Goal: Task Accomplishment & Management: Manage account settings

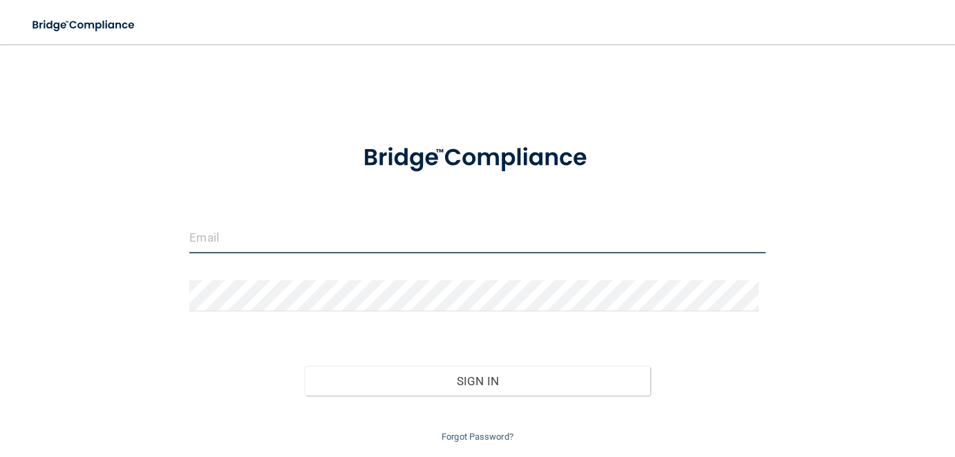
click at [269, 229] on input "email" at bounding box center [476, 237] width 575 height 31
type input "[EMAIL_ADDRESS][DOMAIN_NAME]"
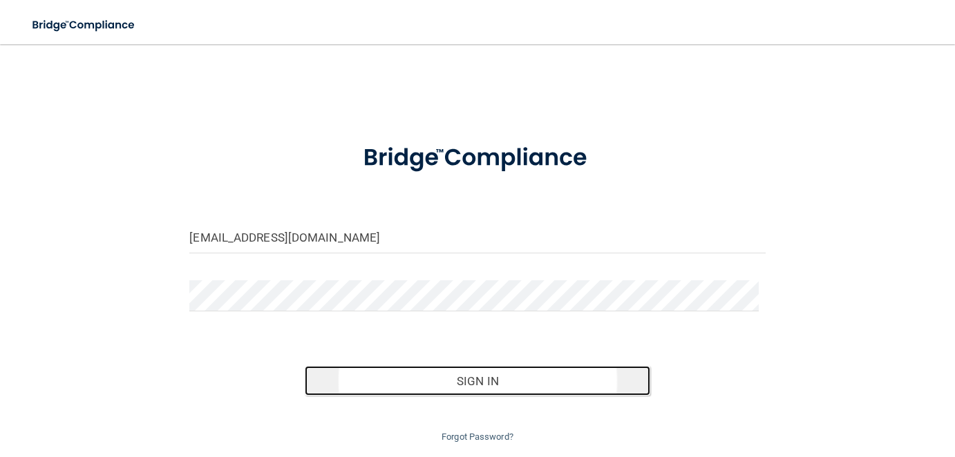
click at [480, 381] on button "Sign In" at bounding box center [477, 381] width 345 height 30
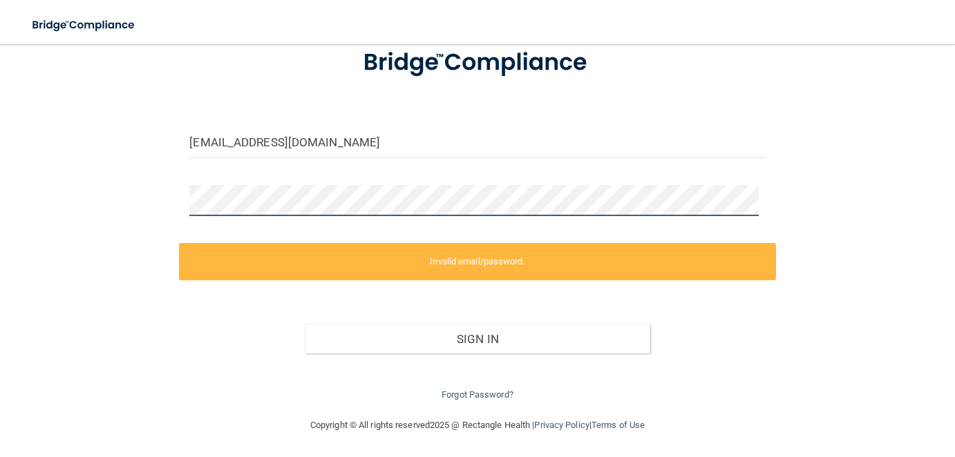
scroll to position [42, 0]
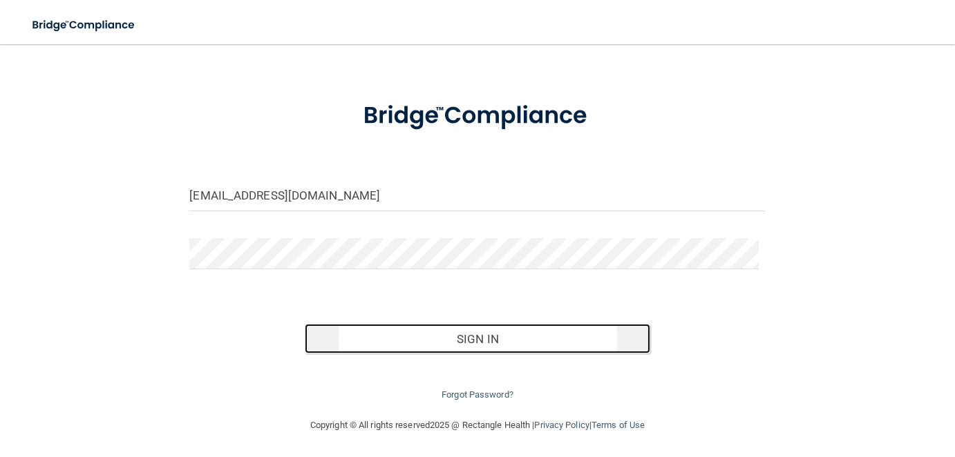
click at [488, 336] on button "Sign In" at bounding box center [477, 339] width 345 height 30
click at [437, 343] on button "Sign In" at bounding box center [477, 339] width 345 height 30
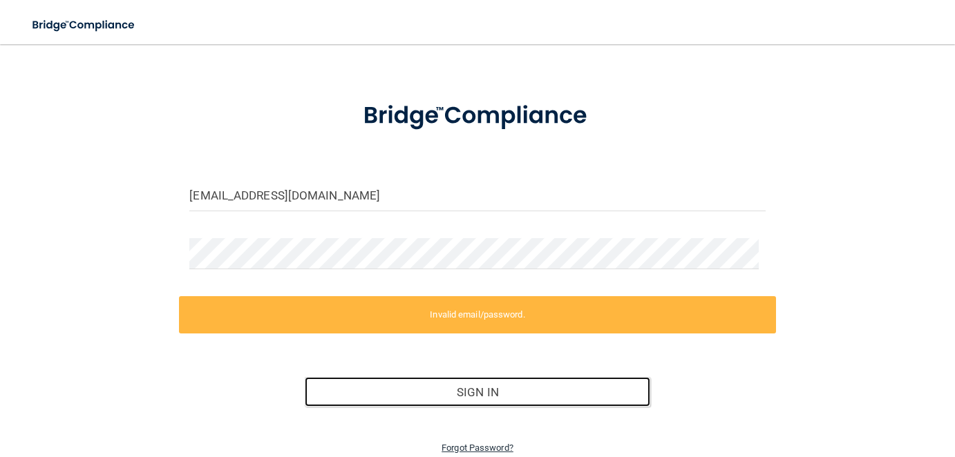
click at [490, 394] on button "Sign In" at bounding box center [477, 392] width 345 height 30
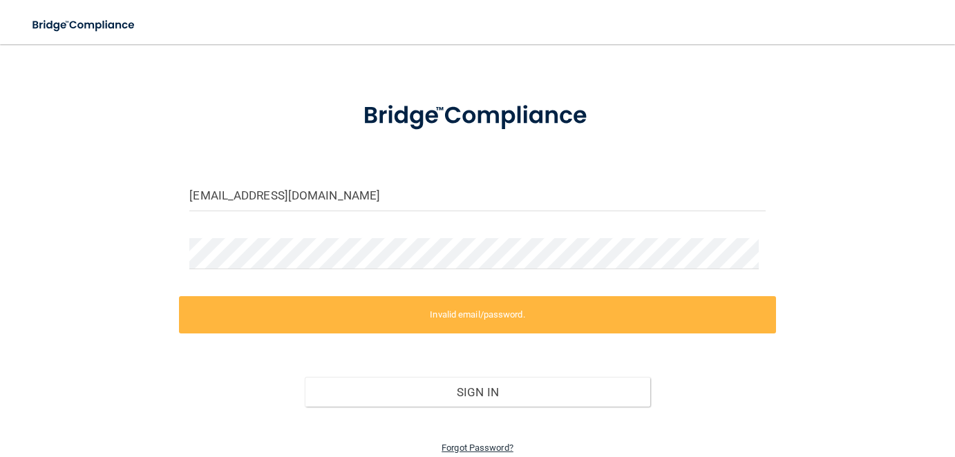
click at [491, 446] on link "Forgot Password?" at bounding box center [477, 448] width 72 height 10
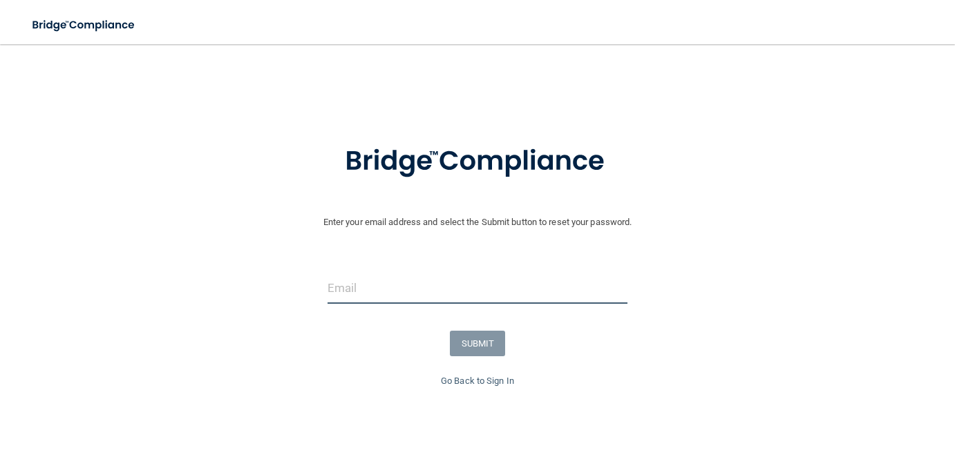
click at [372, 295] on input "email" at bounding box center [477, 288] width 300 height 31
type input "[EMAIL_ADDRESS][DOMAIN_NAME]"
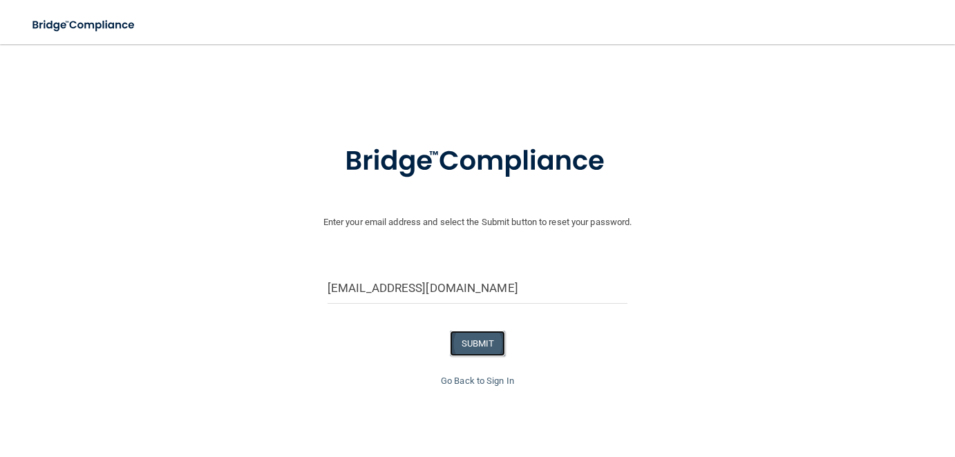
click at [469, 339] on button "SUBMIT" at bounding box center [478, 344] width 56 height 26
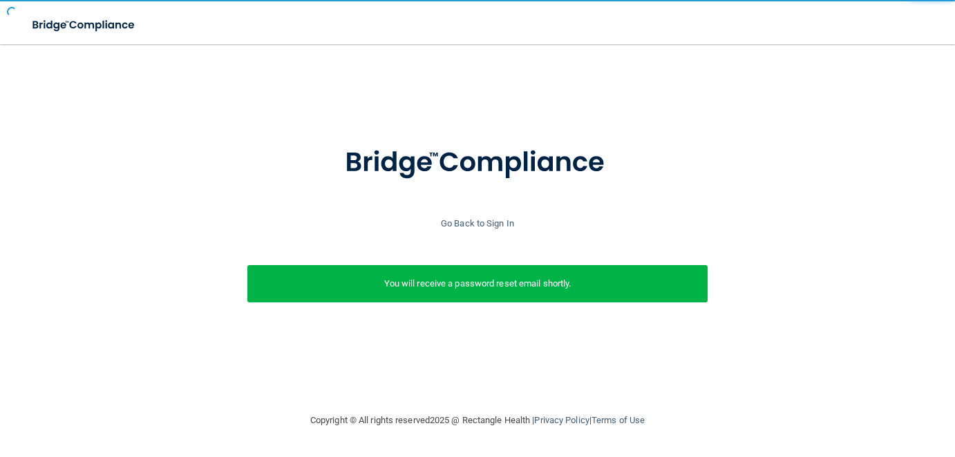
scroll to position [0, 0]
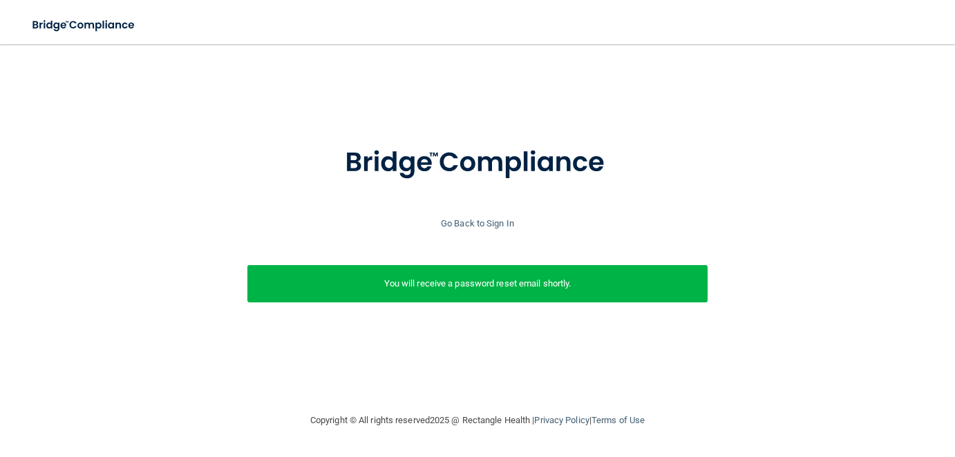
click at [467, 289] on p "You will receive a password reset email shortly." at bounding box center [477, 284] width 439 height 17
click at [472, 221] on link "Go Back to Sign In" at bounding box center [477, 223] width 73 height 10
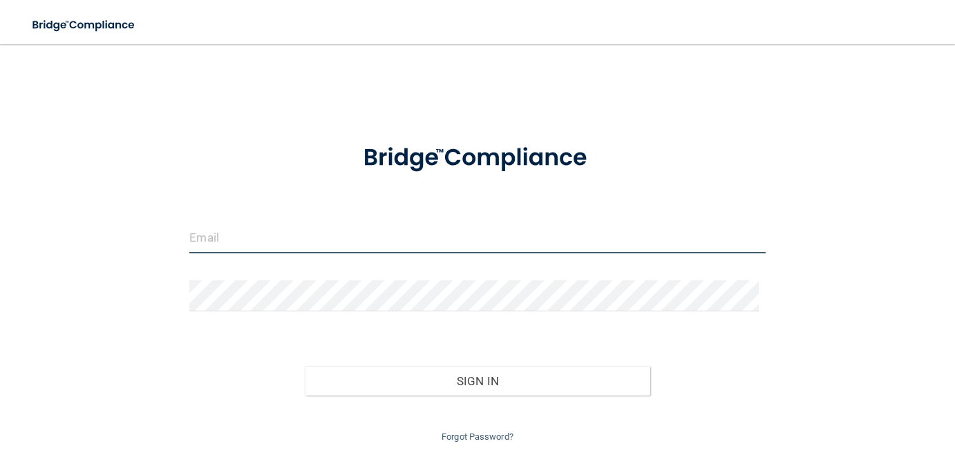
click at [263, 239] on input "email" at bounding box center [476, 237] width 575 height 31
type input "[EMAIL_ADDRESS][DOMAIN_NAME]"
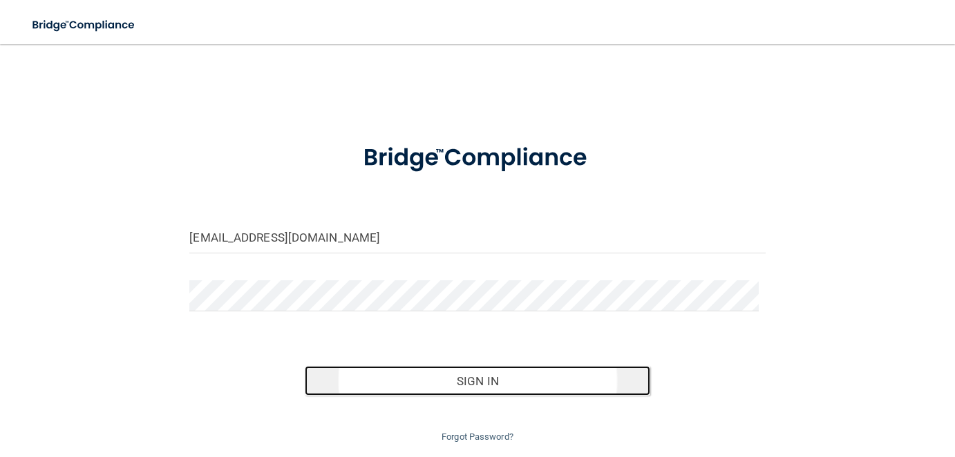
click at [475, 377] on button "Sign In" at bounding box center [477, 381] width 345 height 30
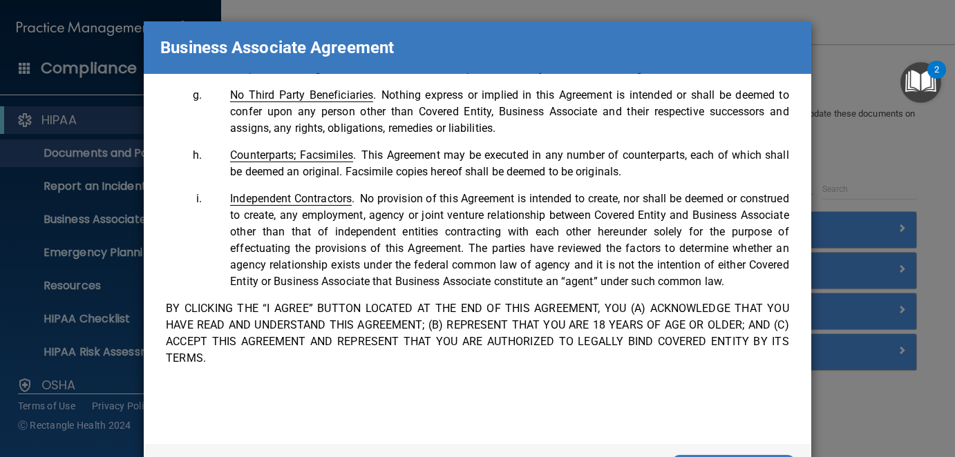
scroll to position [2987, 0]
click at [208, 341] on p "BY CLICKING THE “I AGREE” BUTTON LOCATED AT THE END OF THIS AGREEMENT, YOU (A) …" at bounding box center [477, 334] width 622 height 66
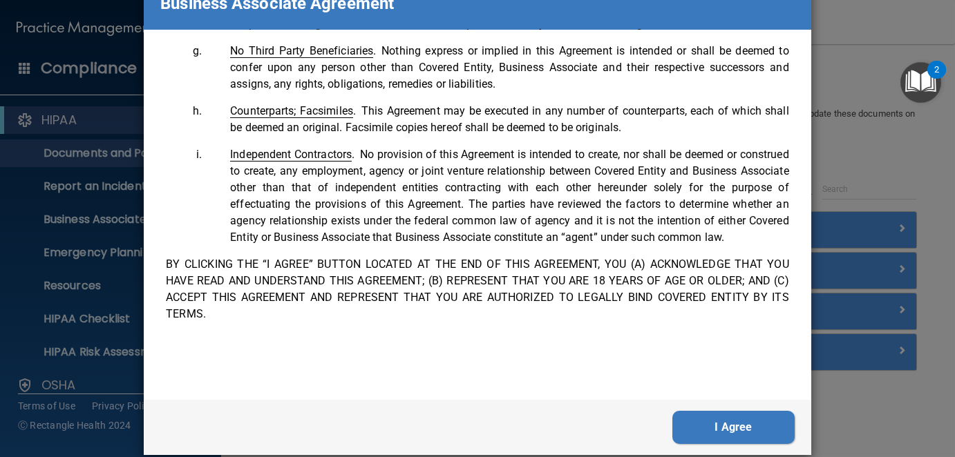
scroll to position [62, 0]
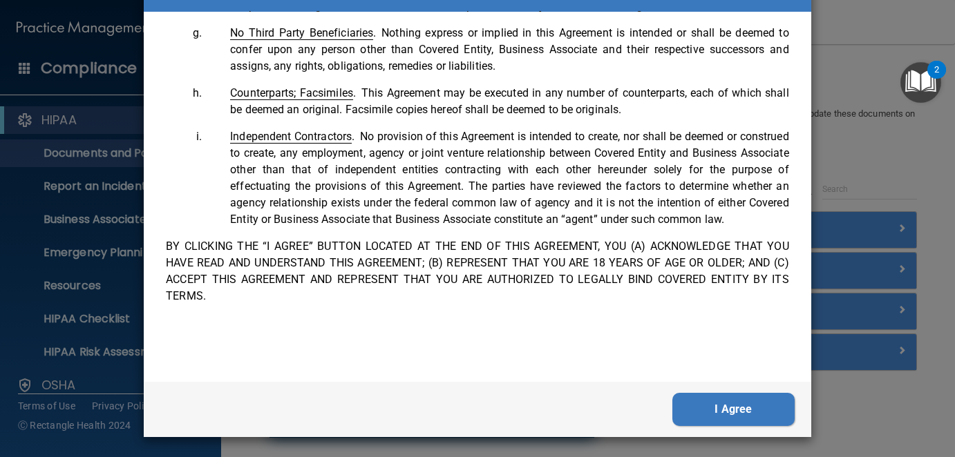
click at [721, 409] on button "I Agree" at bounding box center [733, 409] width 122 height 33
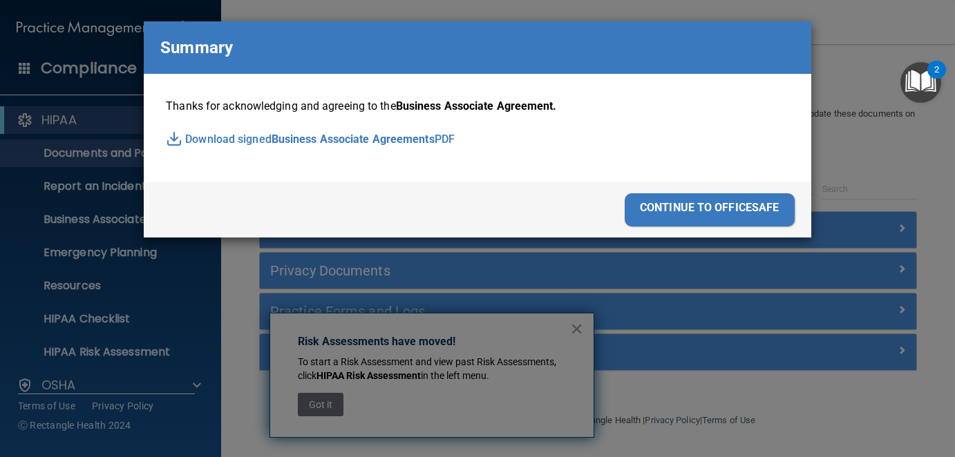
click at [704, 207] on div "continue to officesafe" at bounding box center [710, 209] width 170 height 33
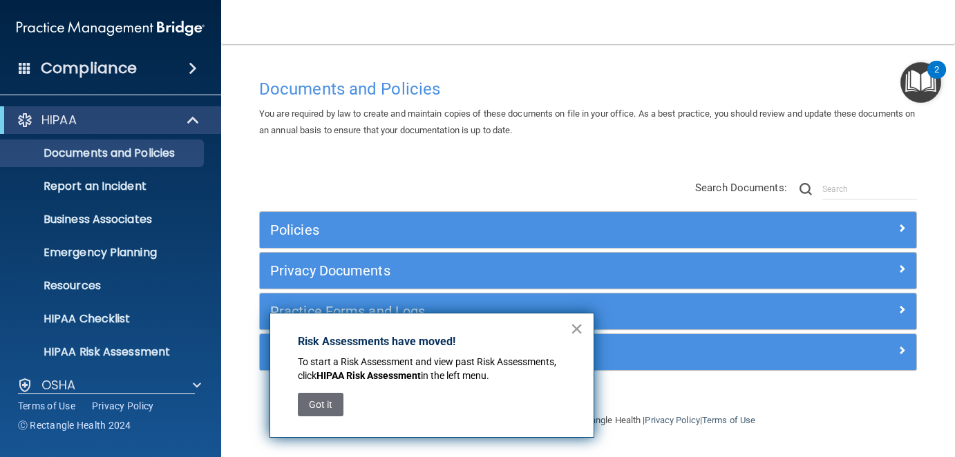
click at [578, 326] on button "×" at bounding box center [576, 329] width 13 height 22
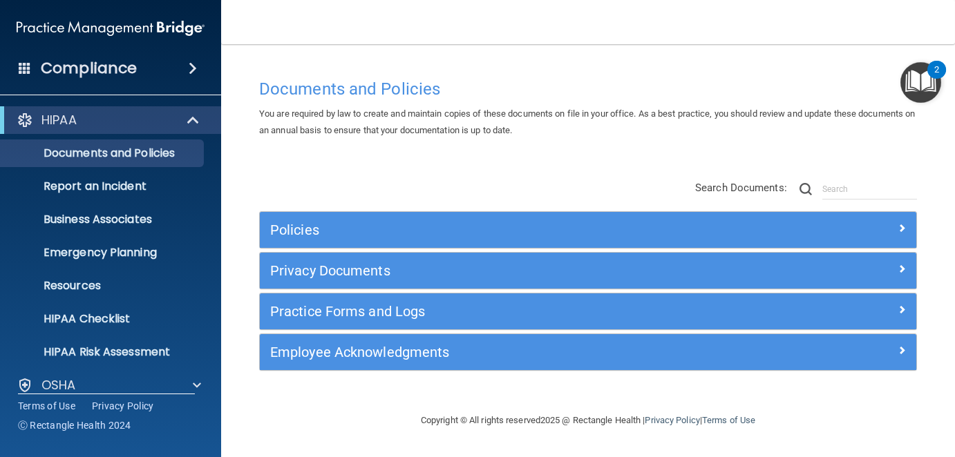
click at [926, 77] on img "Open Resource Center, 2 new notifications" at bounding box center [920, 82] width 41 height 41
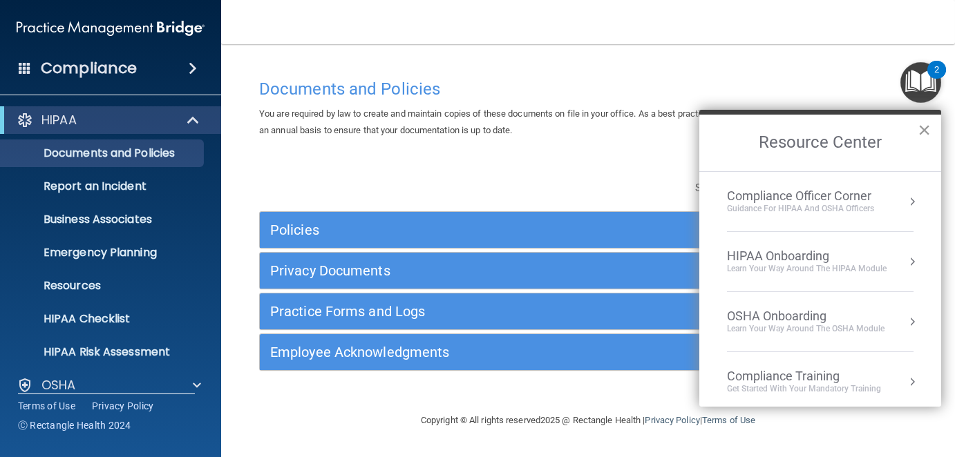
click at [925, 129] on button "×" at bounding box center [923, 130] width 13 height 22
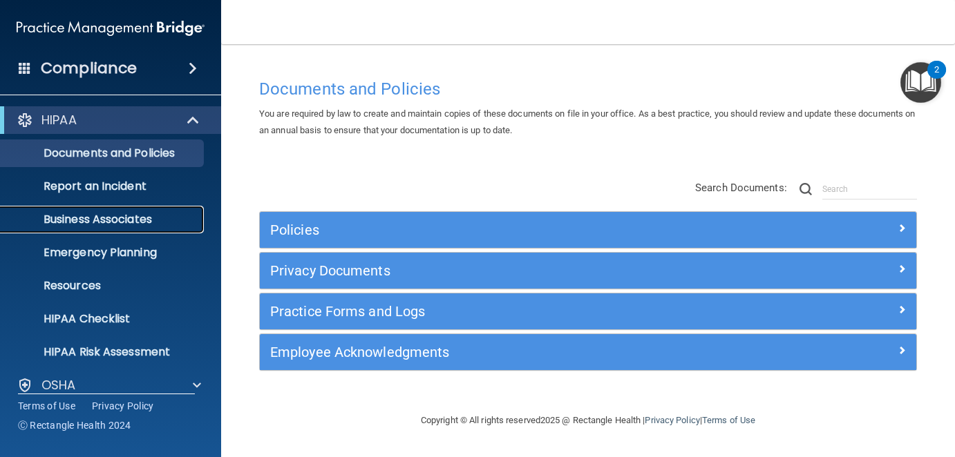
click at [120, 218] on p "Business Associates" at bounding box center [103, 220] width 189 height 14
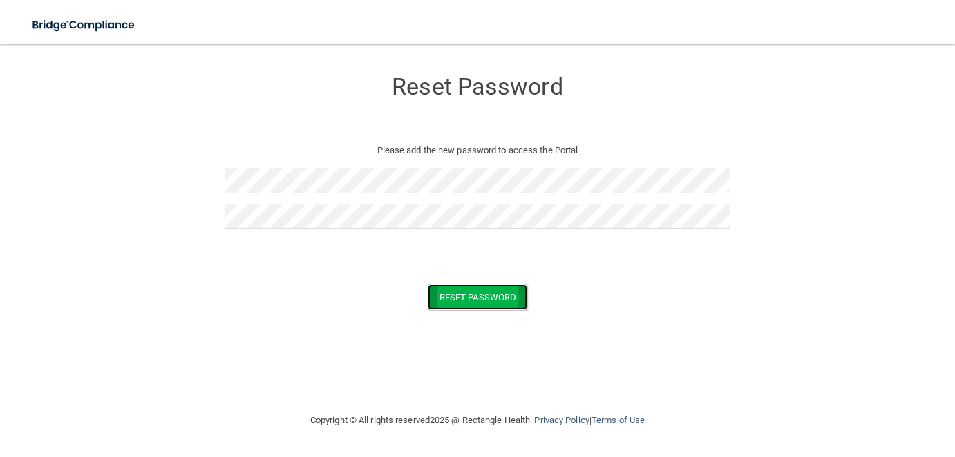
click at [474, 301] on button "Reset Password" at bounding box center [477, 298] width 99 height 26
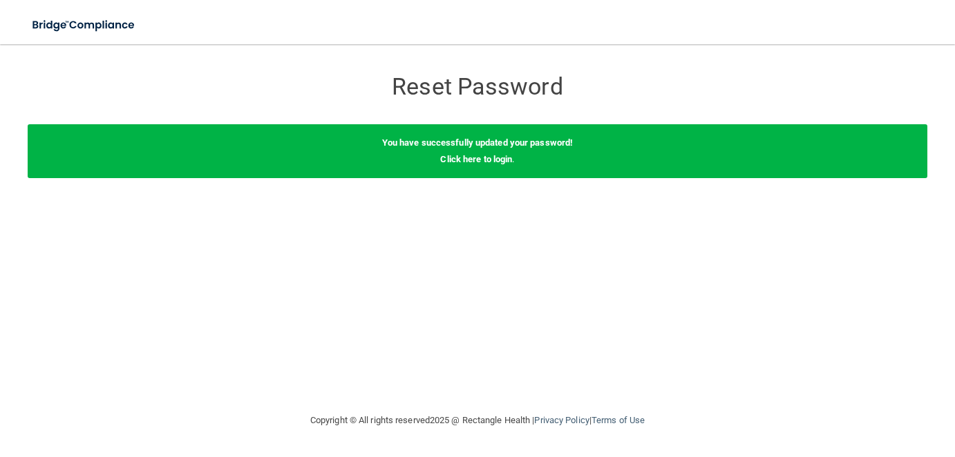
click at [493, 145] on b "You have successfully updated your password!" at bounding box center [477, 142] width 191 height 10
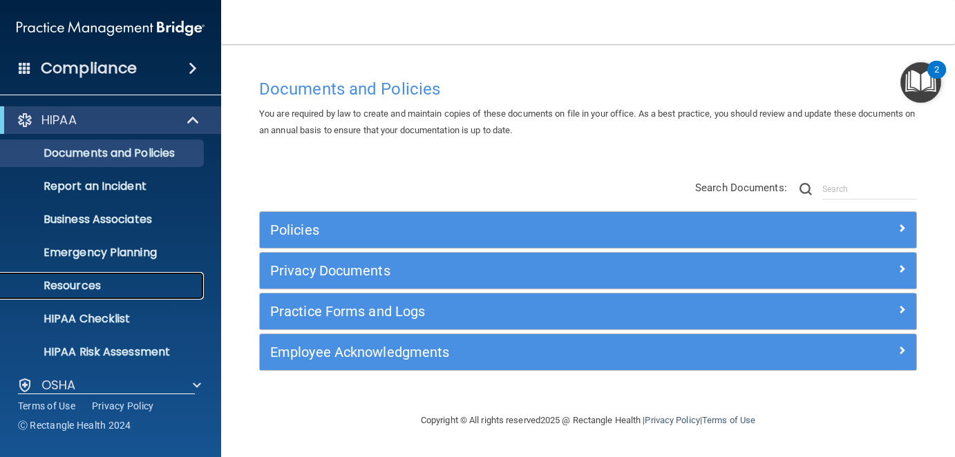
click at [77, 282] on p "Resources" at bounding box center [103, 286] width 189 height 14
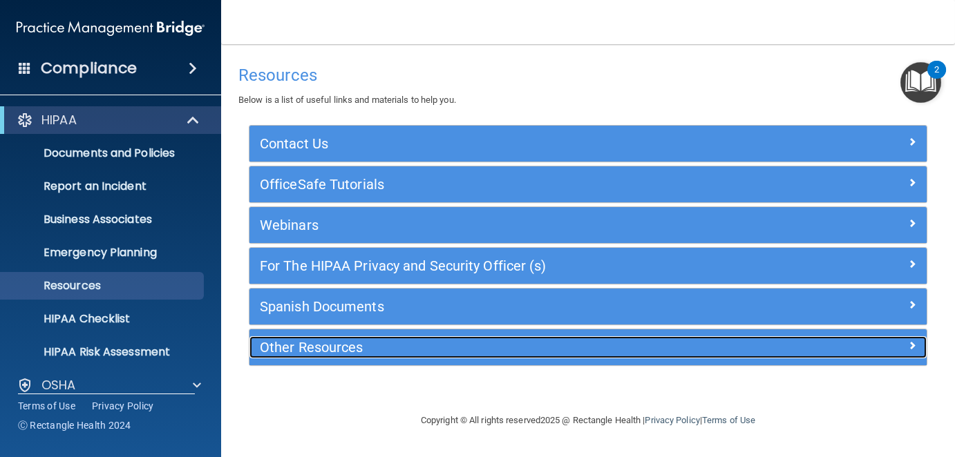
click at [314, 346] on h5 "Other Resources" at bounding box center [503, 347] width 487 height 15
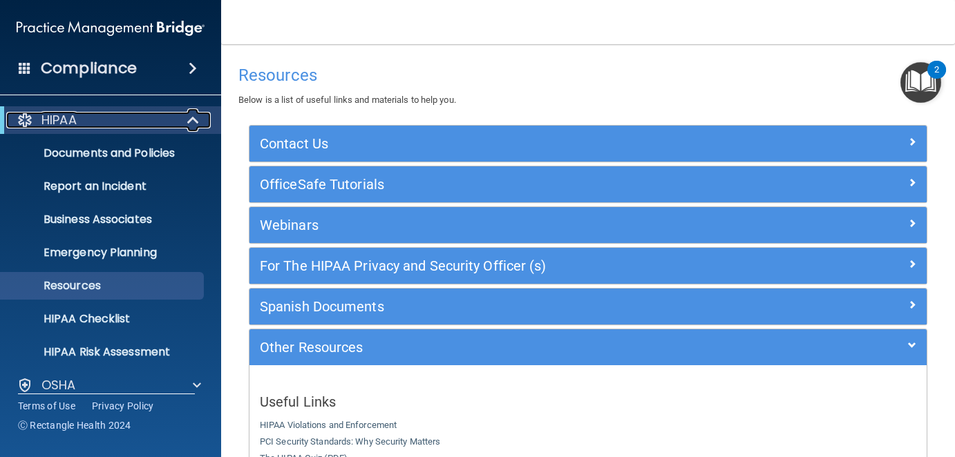
click at [54, 123] on p "HIPAA" at bounding box center [58, 120] width 35 height 17
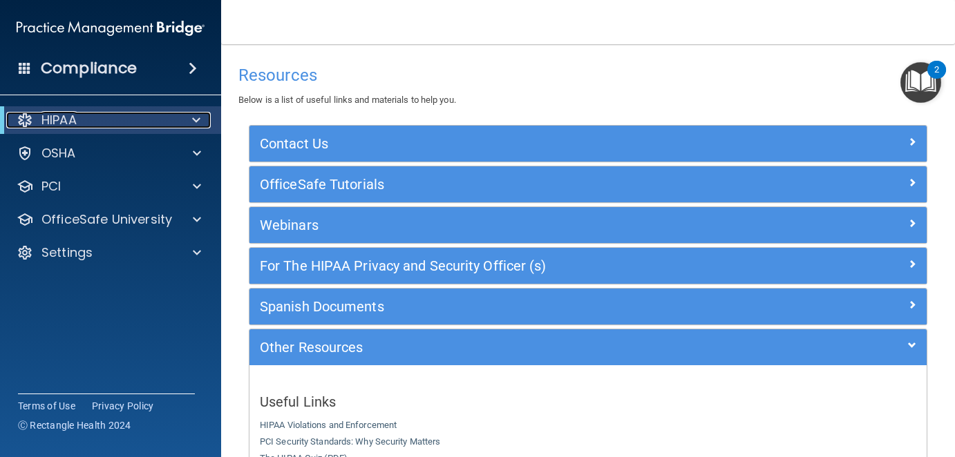
click at [133, 117] on div "HIPAA" at bounding box center [91, 120] width 171 height 17
